Goal: Task Accomplishment & Management: Manage account settings

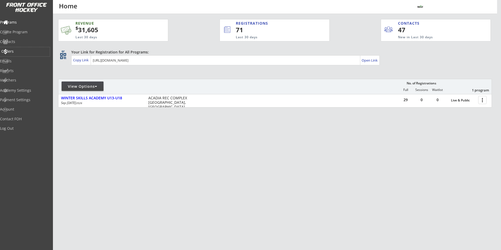
click at [22, 48] on div "Orders" at bounding box center [25, 51] width 50 height 9
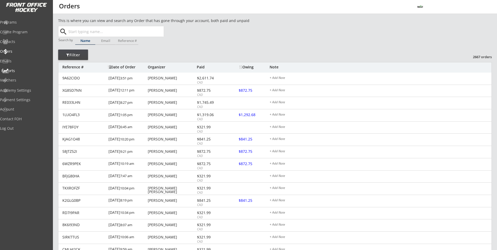
click at [23, 71] on div "Reports" at bounding box center [24, 71] width 47 height 4
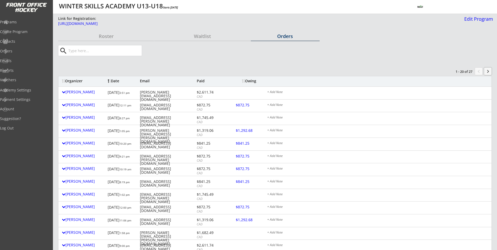
click at [487, 70] on button "keyboard_arrow_right" at bounding box center [488, 71] width 8 height 8
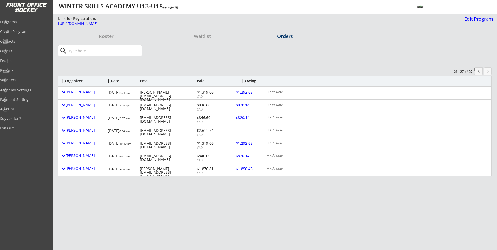
click at [480, 71] on button "chevron_left" at bounding box center [478, 71] width 8 height 8
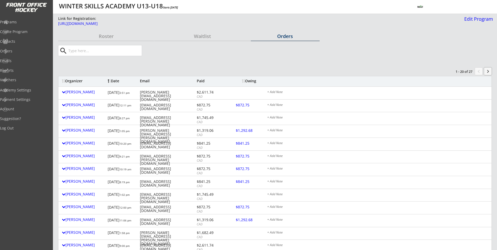
click at [488, 70] on button "keyboard_arrow_right" at bounding box center [488, 71] width 8 height 8
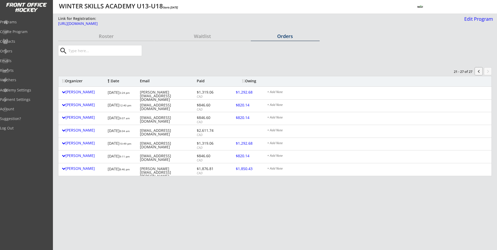
click at [478, 71] on button "chevron_left" at bounding box center [478, 71] width 8 height 8
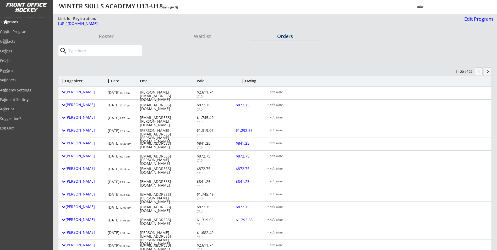
click at [21, 23] on div "Programs" at bounding box center [24, 22] width 47 height 4
click at [491, 71] on button "keyboard_arrow_right" at bounding box center [488, 71] width 8 height 8
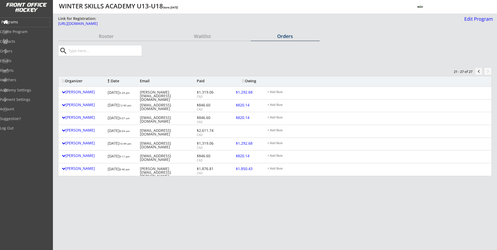
click at [19, 20] on div "Programs" at bounding box center [24, 22] width 47 height 4
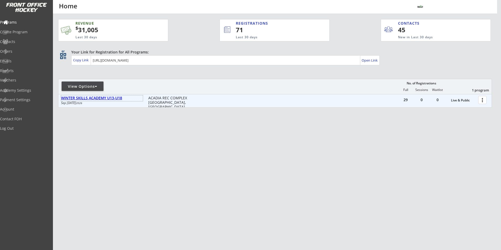
click at [108, 99] on div "WINTER SKILLS ACADEMY U13-U18" at bounding box center [102, 98] width 82 height 4
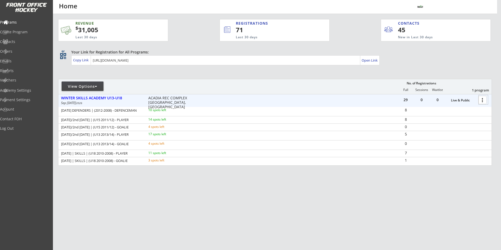
click at [483, 101] on div at bounding box center [482, 99] width 9 height 9
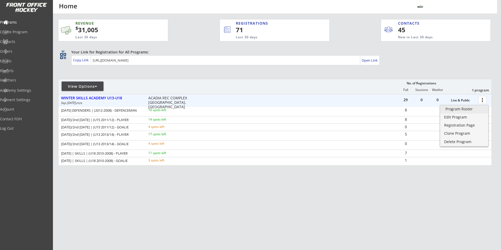
click at [465, 108] on div "Program Roster" at bounding box center [463, 109] width 37 height 4
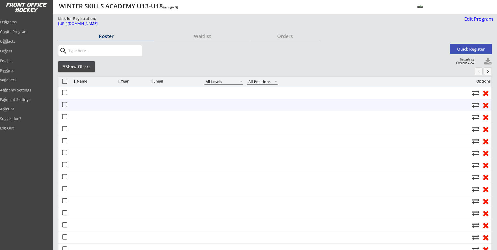
select select ""All Levels""
select select ""All Positions""
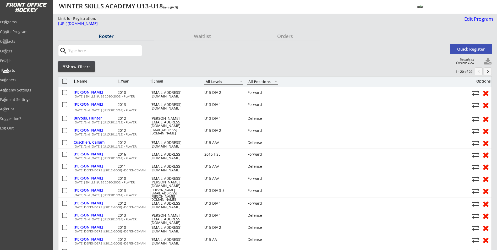
click at [23, 73] on div "Reports" at bounding box center [25, 70] width 50 height 9
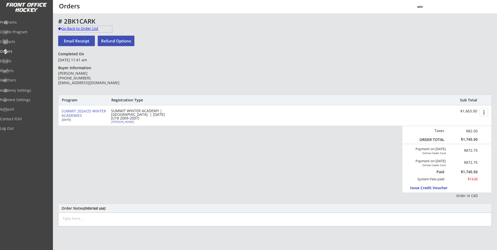
click at [75, 30] on div "Go Back to Order List" at bounding box center [85, 28] width 54 height 5
